Goal: Check status: Check status

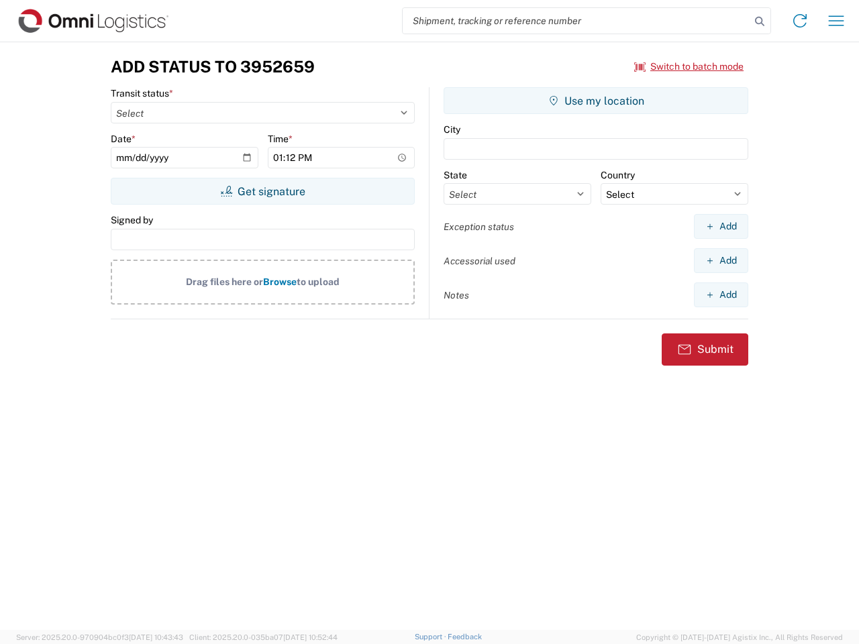
click at [577, 21] on input "search" at bounding box center [577, 21] width 348 height 26
click at [760, 21] on icon at bounding box center [759, 21] width 19 height 19
click at [800, 21] on icon at bounding box center [799, 20] width 21 height 21
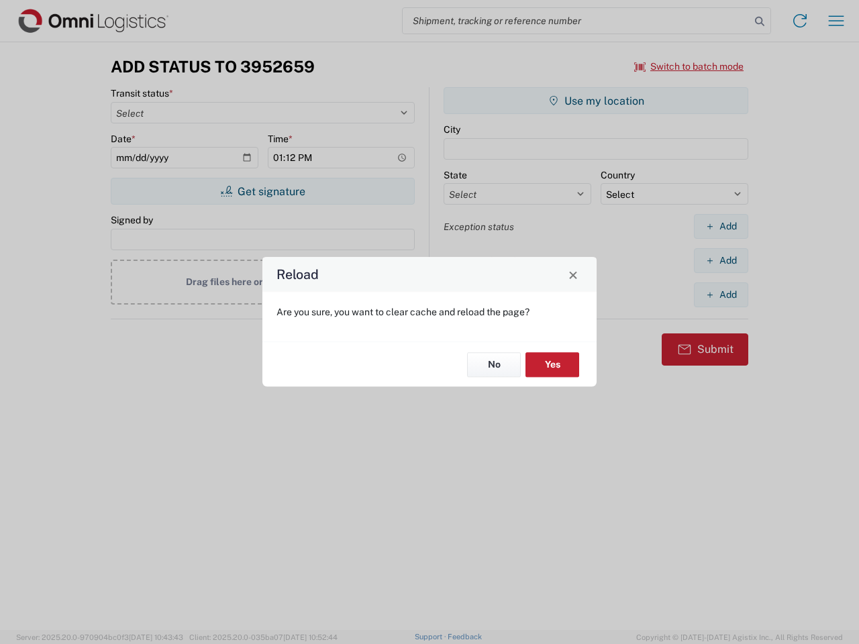
click at [836, 21] on div "Reload Are you sure, you want to clear cache and reload the page? No Yes" at bounding box center [429, 322] width 859 height 644
click at [689, 66] on div "Reload Are you sure, you want to clear cache and reload the page? No Yes" at bounding box center [429, 322] width 859 height 644
click at [262, 191] on div "Reload Are you sure, you want to clear cache and reload the page? No Yes" at bounding box center [429, 322] width 859 height 644
click at [596, 101] on div "Reload Are you sure, you want to clear cache and reload the page? No Yes" at bounding box center [429, 322] width 859 height 644
click at [721, 226] on div "Reload Are you sure, you want to clear cache and reload the page? No Yes" at bounding box center [429, 322] width 859 height 644
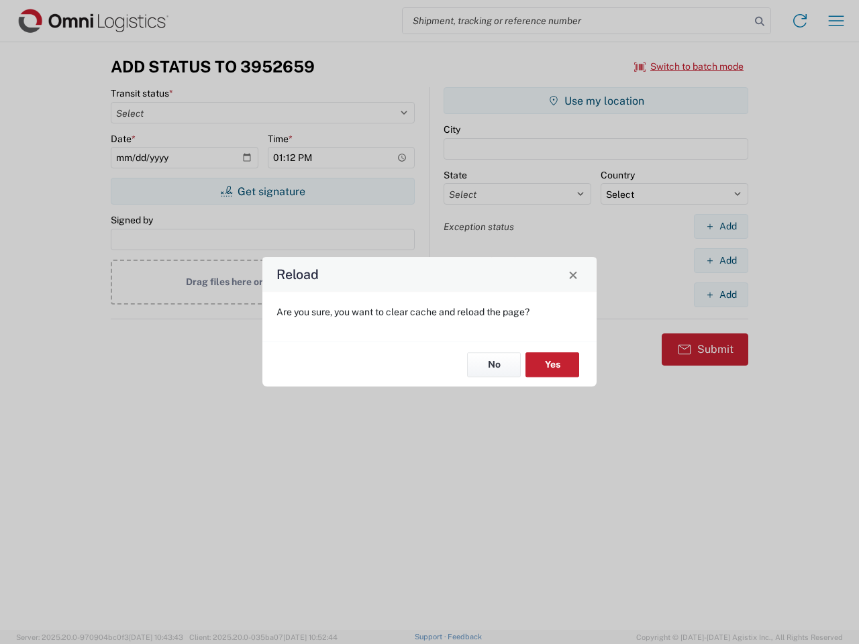
click at [721, 260] on div "Reload Are you sure, you want to clear cache and reload the page? No Yes" at bounding box center [429, 322] width 859 height 644
click at [721, 295] on div "Reload Are you sure, you want to clear cache and reload the page? No Yes" at bounding box center [429, 322] width 859 height 644
